Goal: Task Accomplishment & Management: Use online tool/utility

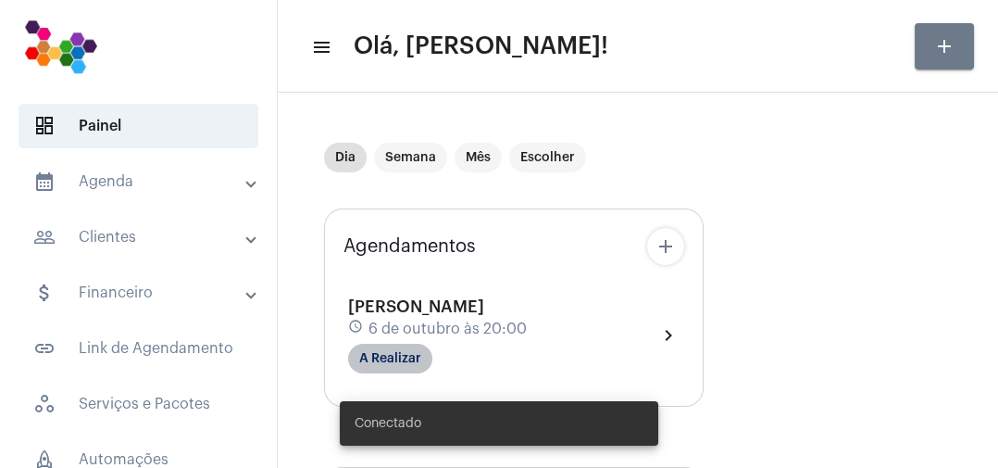
click at [419, 360] on mat-chip "A Realizar" at bounding box center [390, 358] width 84 height 30
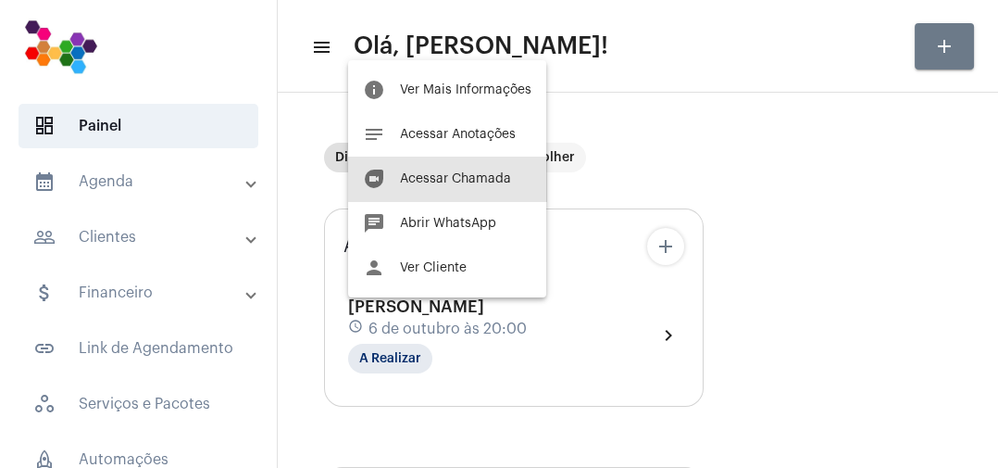
click at [472, 179] on span "Acessar Chamada" at bounding box center [455, 178] width 111 height 13
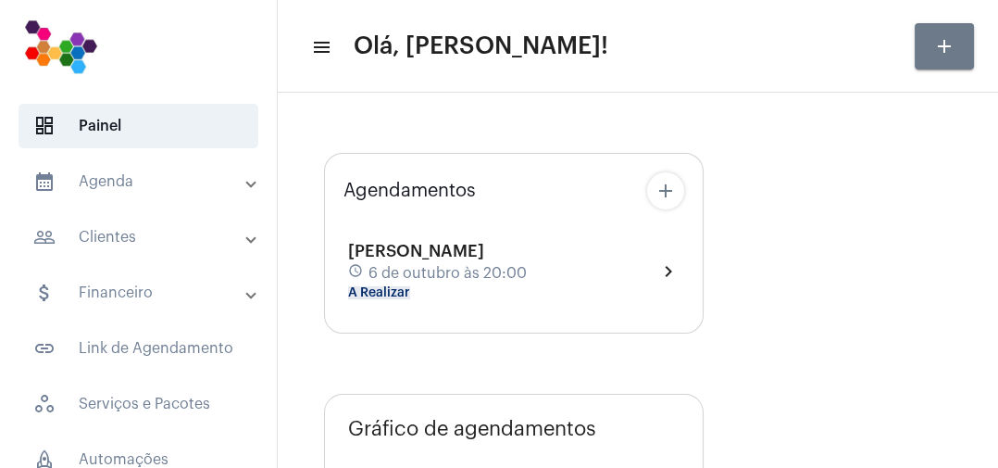
type input "[URL][DOMAIN_NAME]"
